Goal: Navigation & Orientation: Find specific page/section

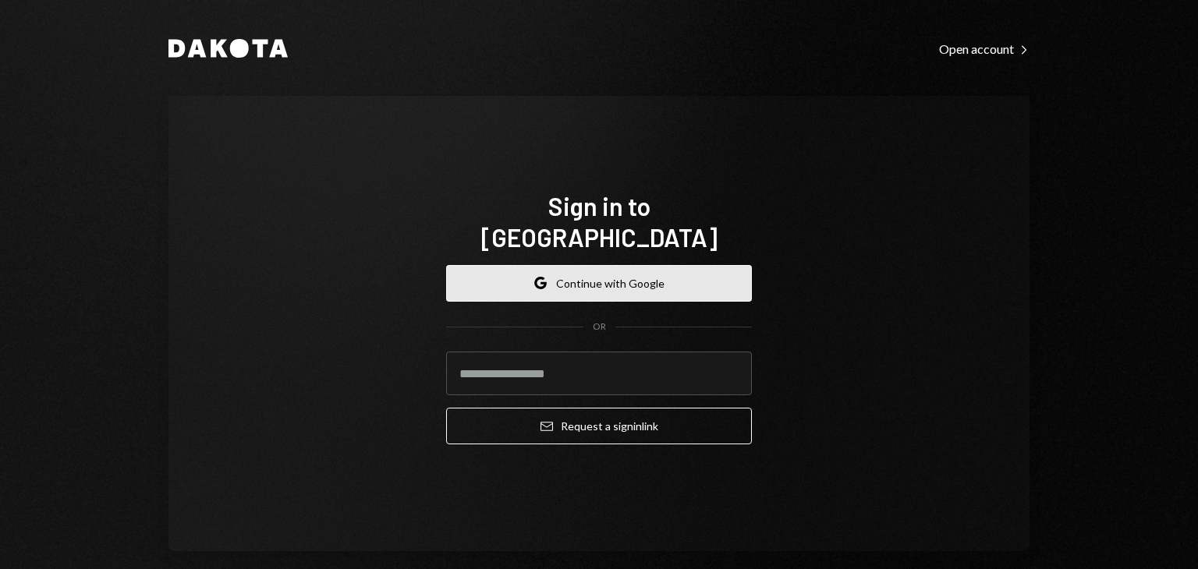
drag, startPoint x: 0, startPoint y: 0, endPoint x: 630, endPoint y: 250, distance: 677.9
click at [630, 265] on button "Google Continue with Google" at bounding box center [599, 283] width 306 height 37
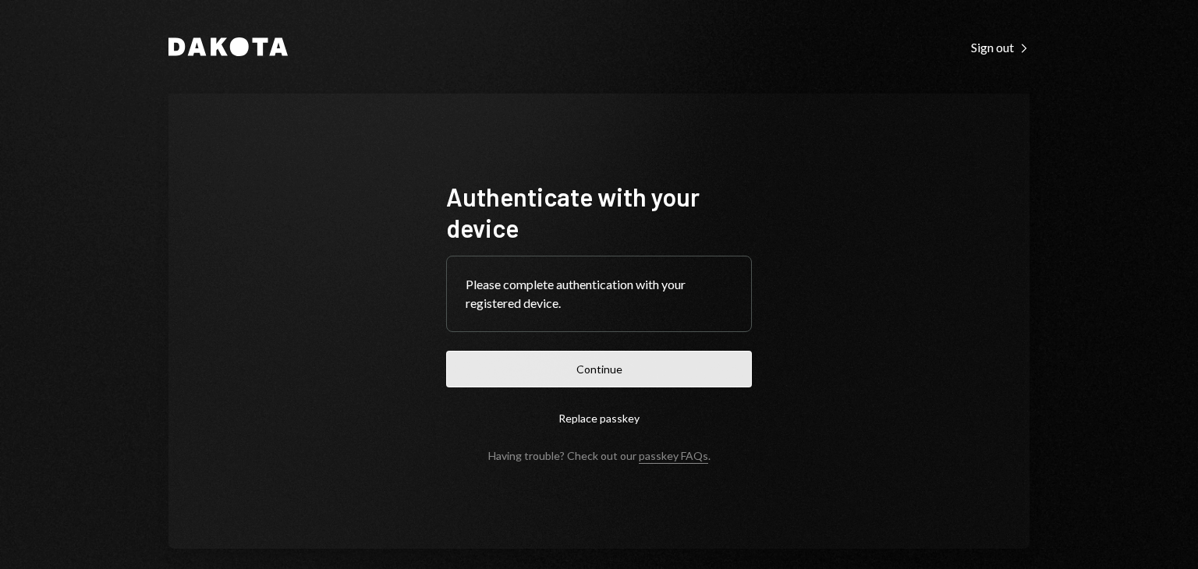
click at [573, 377] on button "Continue" at bounding box center [599, 369] width 306 height 37
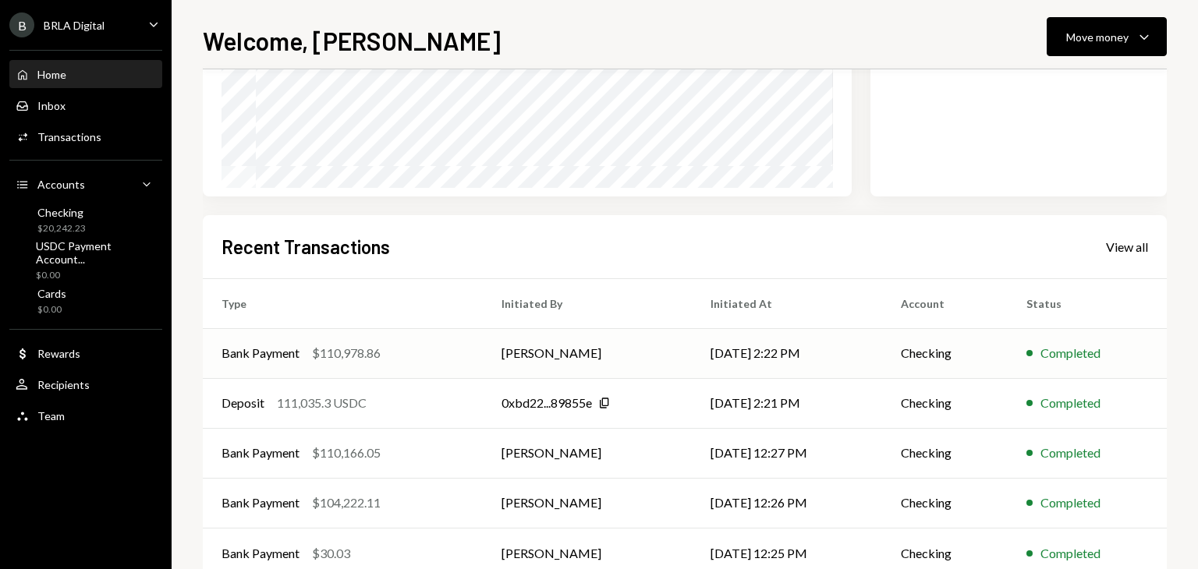
scroll to position [296, 0]
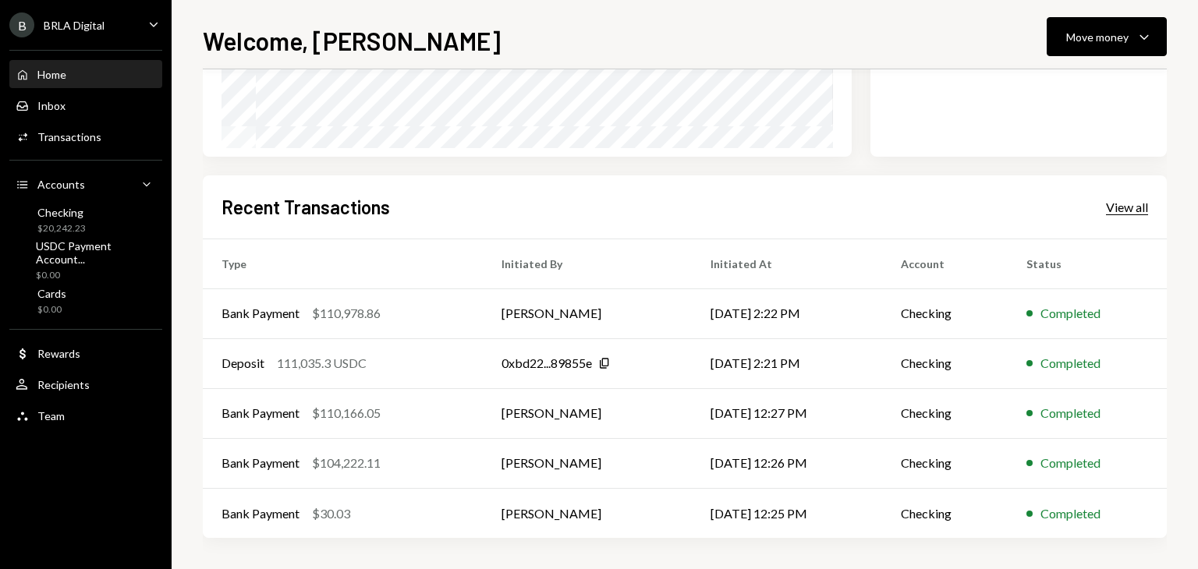
click at [1131, 201] on div "View all" at bounding box center [1127, 208] width 42 height 16
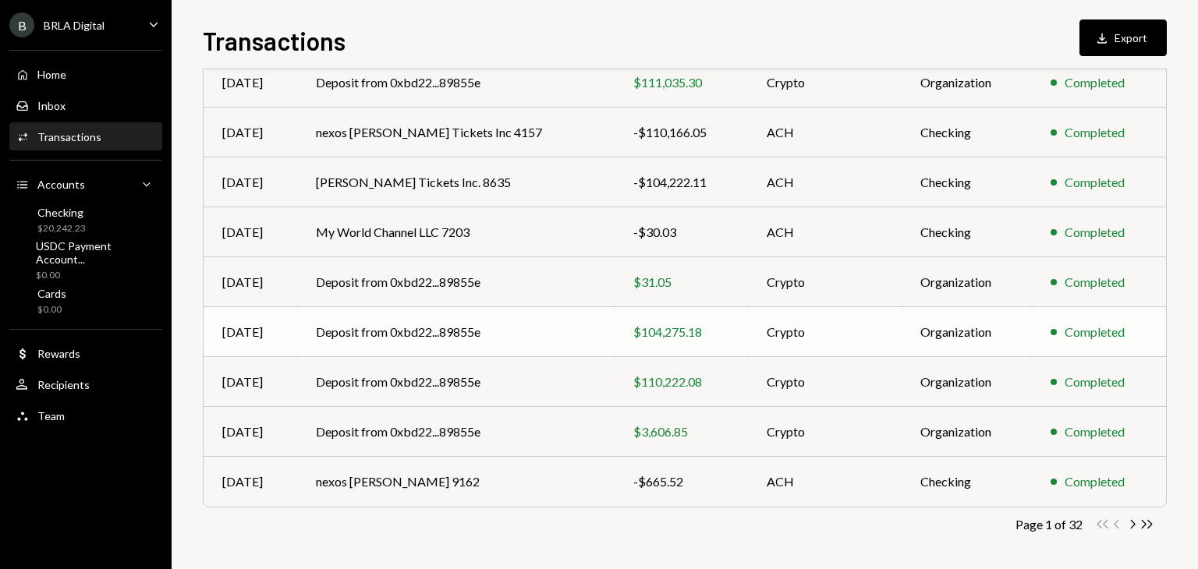
scroll to position [244, 0]
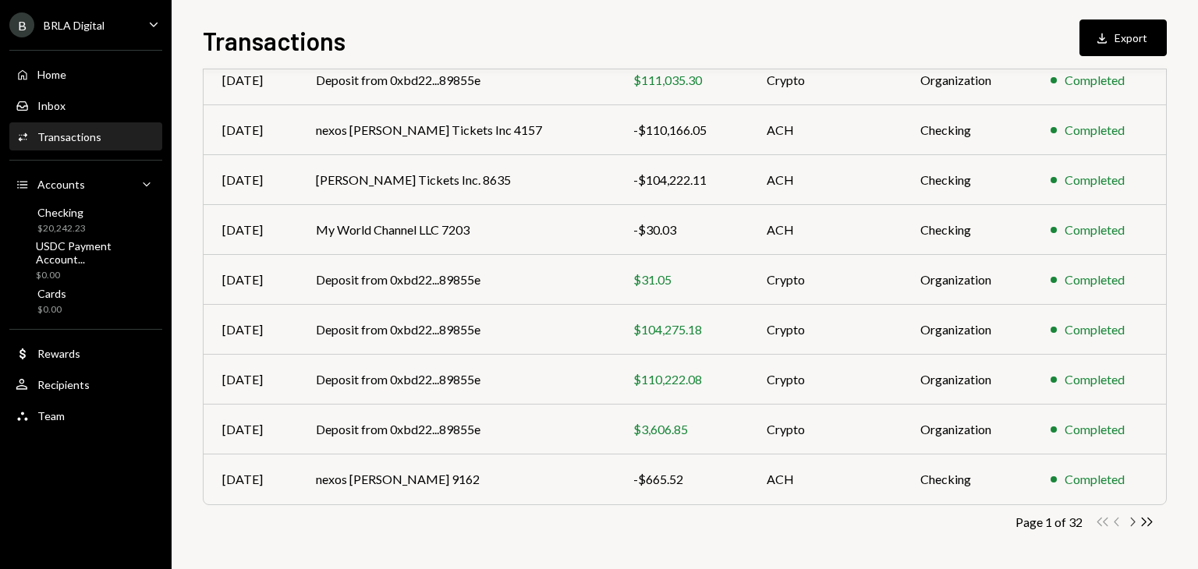
click at [1129, 522] on icon "Chevron Right" at bounding box center [1131, 522] width 15 height 15
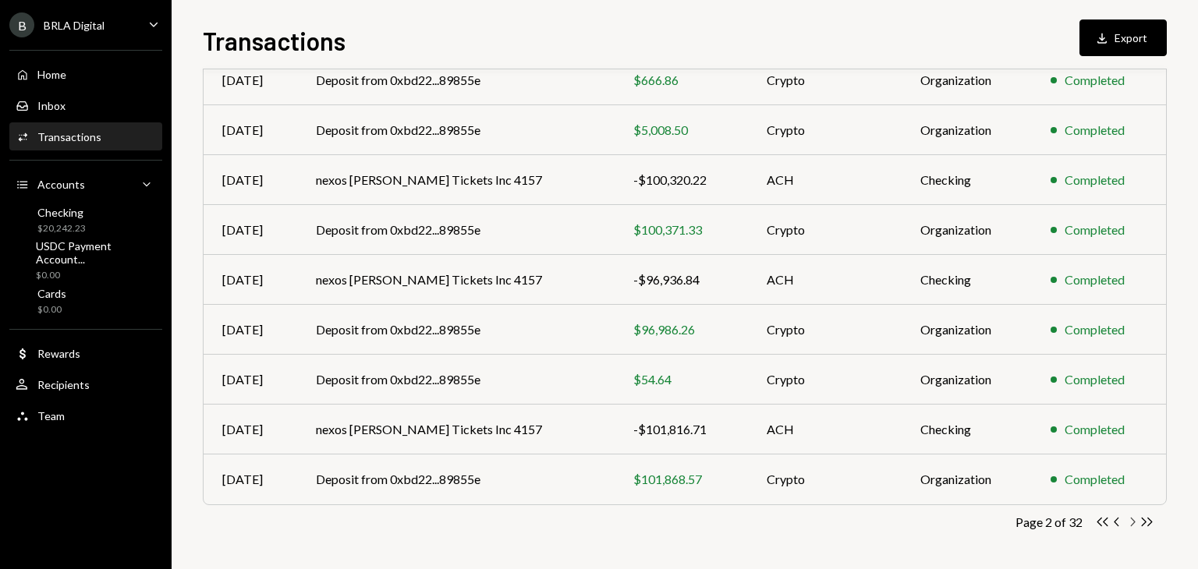
click at [1129, 524] on icon "Chevron Right" at bounding box center [1131, 522] width 15 height 15
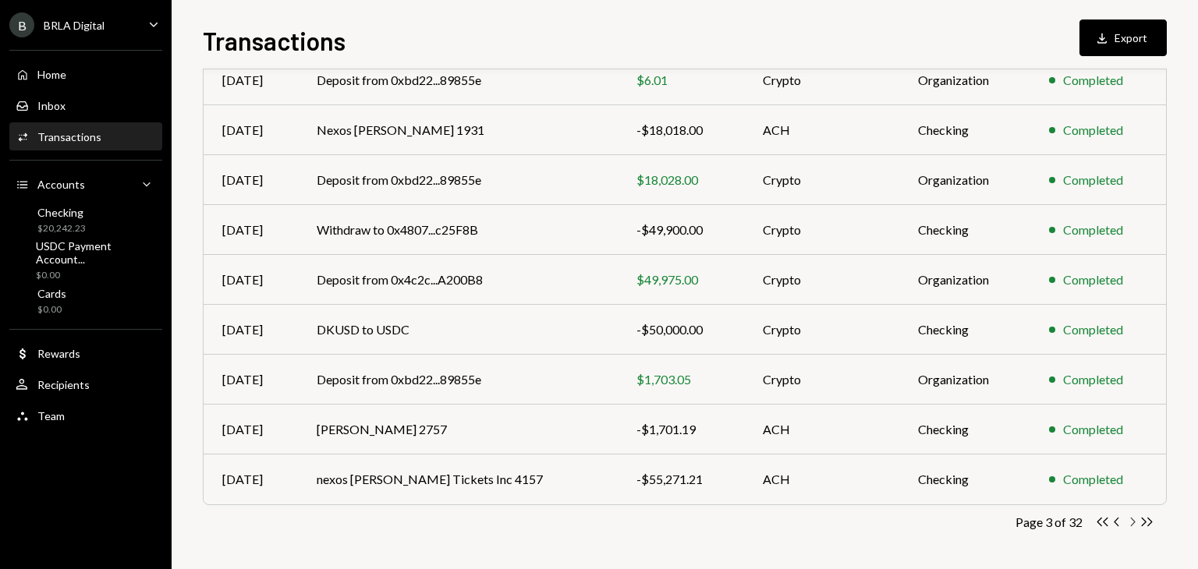
click at [1129, 525] on icon "Chevron Right" at bounding box center [1131, 522] width 15 height 15
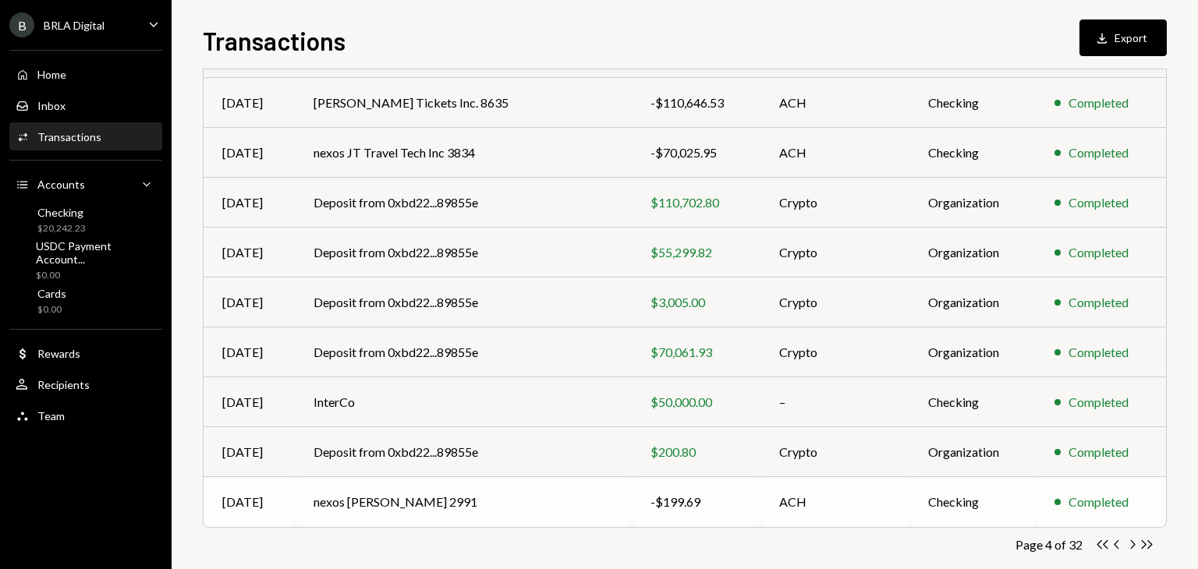
scroll to position [234, 0]
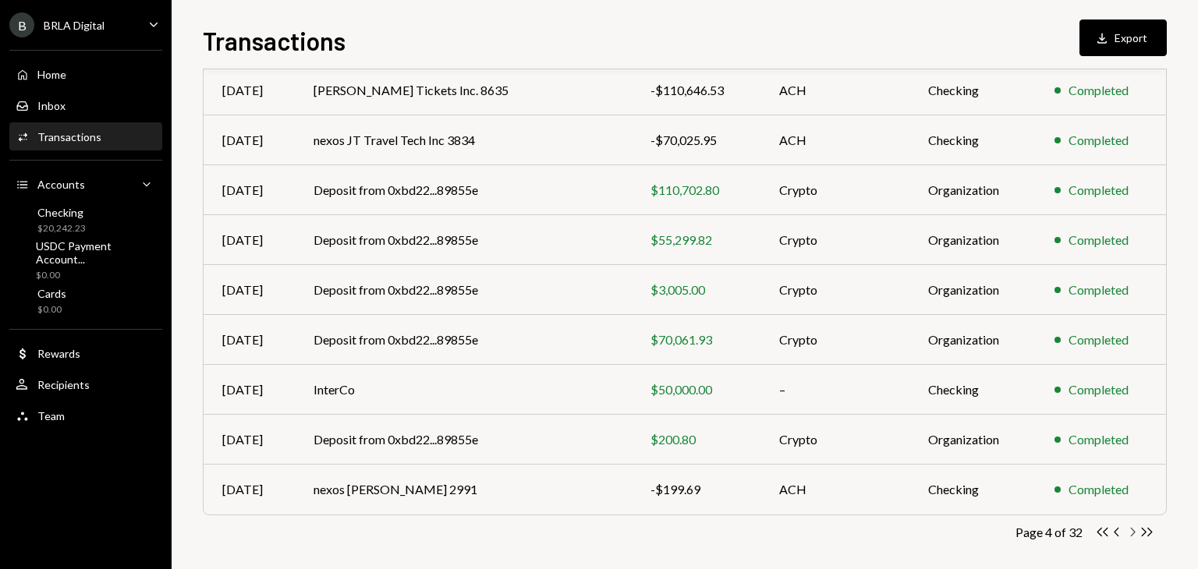
click at [1131, 536] on icon "Chevron Right" at bounding box center [1131, 532] width 15 height 15
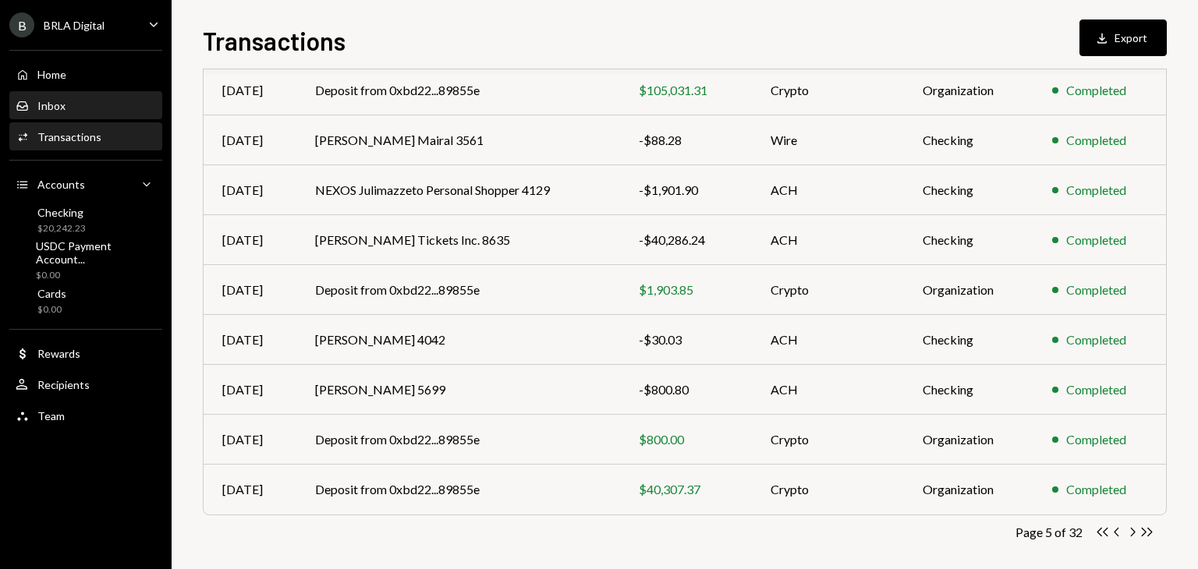
click at [92, 93] on div "Inbox Inbox" at bounding box center [86, 106] width 140 height 27
